Goal: Information Seeking & Learning: Learn about a topic

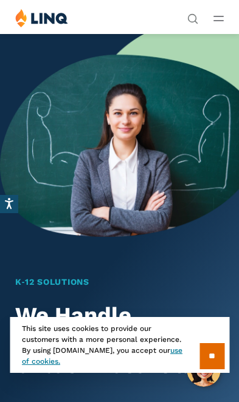
click at [212, 360] on input "**" at bounding box center [211, 356] width 25 height 26
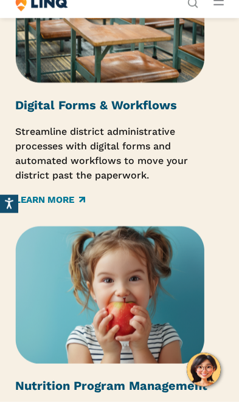
scroll to position [2626, 0]
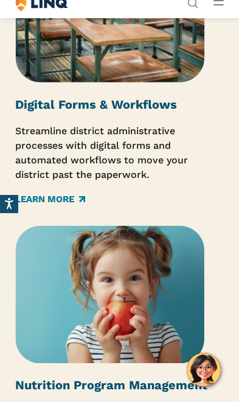
click at [50, 193] on link "Learn More" at bounding box center [50, 199] width 70 height 13
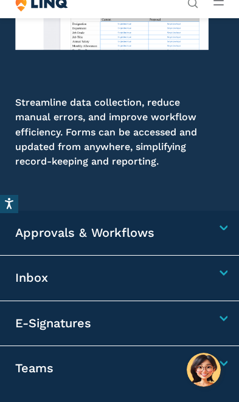
scroll to position [1308, 0]
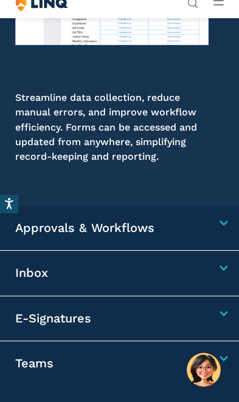
click at [218, 263] on div "Inbox Receive, manage, and respond to communications in one centralized locatio…" at bounding box center [119, 274] width 239 height 46
click at [208, 266] on h4 "Inbox" at bounding box center [111, 274] width 193 height 16
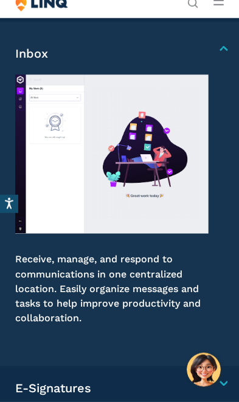
scroll to position [1238, 0]
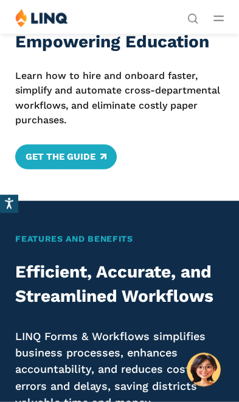
click at [219, 24] on button "Open Main Menu" at bounding box center [218, 18] width 10 height 13
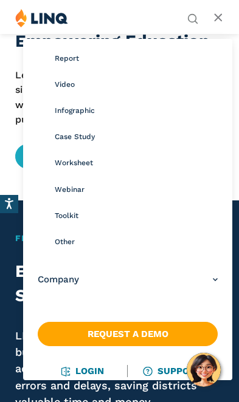
scroll to position [174, 0]
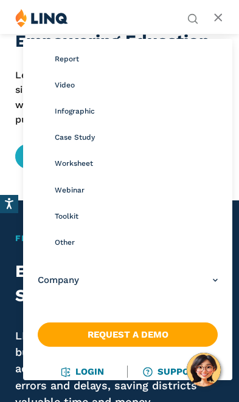
click at [66, 366] on link "Login" at bounding box center [83, 371] width 42 height 11
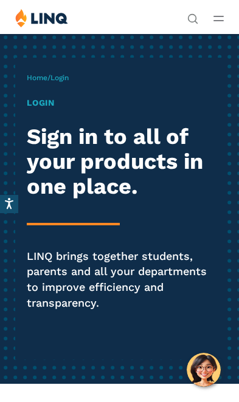
click at [42, 105] on h1 "Login" at bounding box center [119, 103] width 185 height 13
click at [40, 102] on h1 "Login" at bounding box center [119, 103] width 185 height 13
click at [33, 106] on h1 "Login" at bounding box center [119, 103] width 185 height 13
click at [66, 86] on div "Home / Login Login Sign in to all of your products in one place. LINQ brings to…" at bounding box center [119, 209] width 208 height 302
click at [223, 19] on icon "Open Main Menu" at bounding box center [218, 18] width 10 height 5
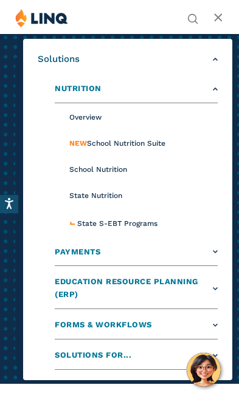
click at [92, 222] on span "State S-EBT Programs" at bounding box center [117, 223] width 80 height 9
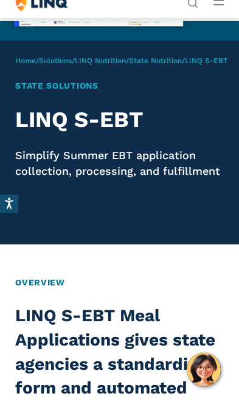
scroll to position [253, 0]
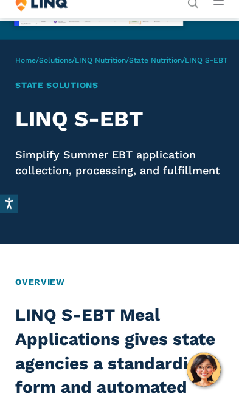
click at [59, 160] on p "Simplify Summer EBT application collection, processing, and fulfillment" at bounding box center [119, 162] width 208 height 31
click at [72, 128] on h2 "LINQ S-EBT" at bounding box center [119, 119] width 208 height 25
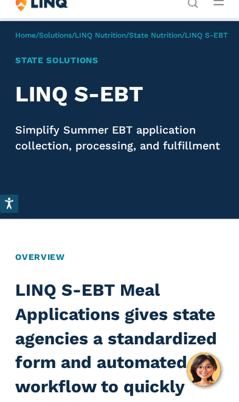
scroll to position [290, 0]
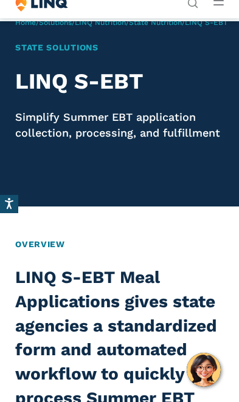
click at [66, 294] on h2 "LINQ S-EBT Meal Applications gives state agencies a standardized form and autom…" at bounding box center [119, 350] width 208 height 169
click at [77, 266] on h2 "LINQ S-EBT Meal Applications gives state agencies a standardized form and autom…" at bounding box center [119, 350] width 208 height 169
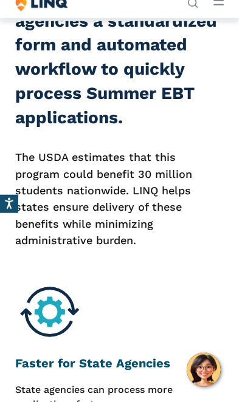
scroll to position [596, 0]
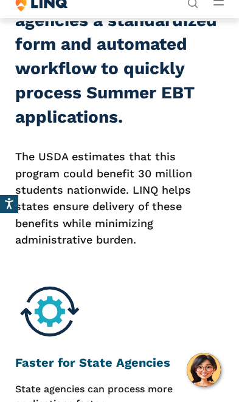
click at [49, 291] on img at bounding box center [49, 311] width 69 height 69
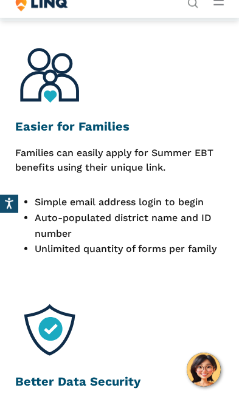
scroll to position [1120, 0]
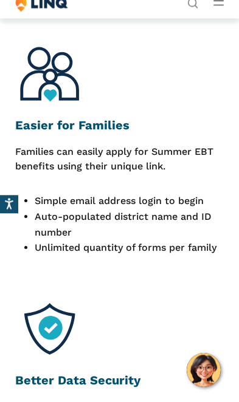
click at [49, 59] on img at bounding box center [49, 74] width 69 height 69
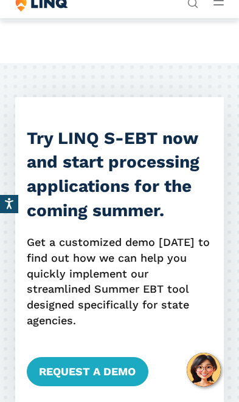
scroll to position [1681, 0]
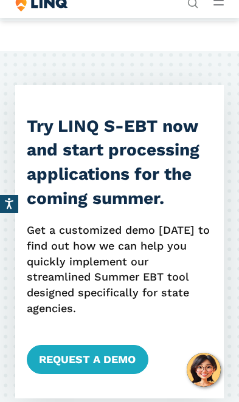
click at [70, 136] on strong "Try LINQ S-EBT now and start processing applications for the coming summer." at bounding box center [113, 162] width 173 height 92
click at [64, 116] on strong "Try LINQ S-EBT now and start processing applications for the coming summer." at bounding box center [113, 162] width 173 height 92
click at [76, 345] on link "Request a Demo" at bounding box center [87, 359] width 121 height 29
